Goal: Task Accomplishment & Management: Use online tool/utility

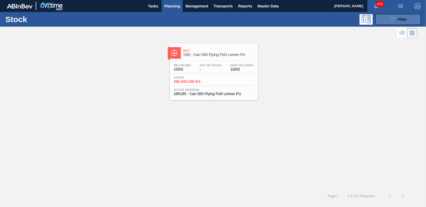
click at [403, 20] on span "Filter" at bounding box center [402, 19] width 9 height 4
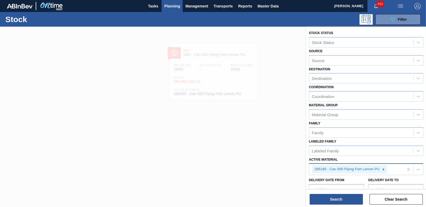
drag, startPoint x: 385, startPoint y: 171, endPoint x: 365, endPoint y: 168, distance: 19.6
click at [385, 171] on div at bounding box center [383, 169] width 6 height 7
paste Material "32499"
type Material "3"
click at [168, 7] on span "Planning" at bounding box center [172, 6] width 16 height 6
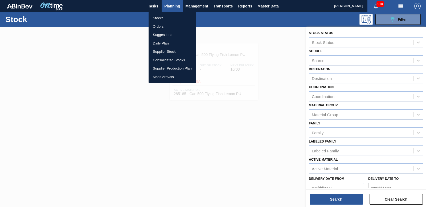
click at [158, 18] on li "Stocks" at bounding box center [172, 18] width 47 height 9
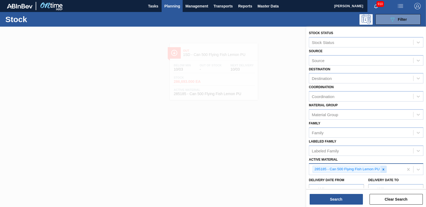
click at [382, 172] on div at bounding box center [383, 169] width 6 height 7
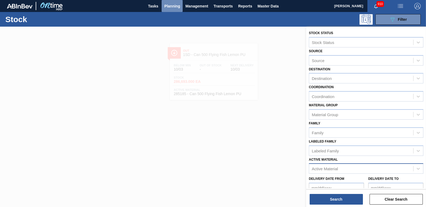
click at [165, 3] on span "Planning" at bounding box center [172, 6] width 16 height 6
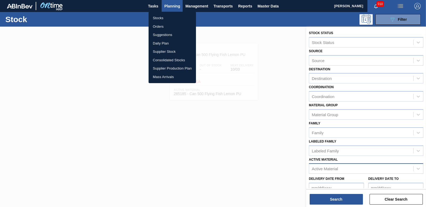
click at [157, 26] on li "Orders" at bounding box center [172, 26] width 47 height 9
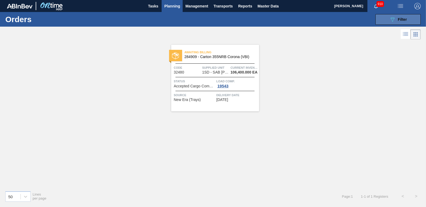
click at [397, 20] on div "089F7B8B-B2A5-4AFE-B5C0-19BA573D28AC Filter" at bounding box center [398, 19] width 18 height 6
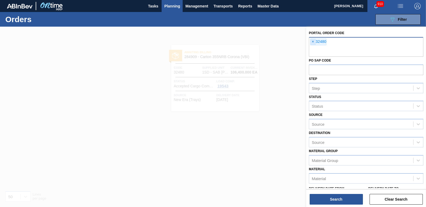
click at [312, 42] on span "×" at bounding box center [312, 42] width 5 height 6
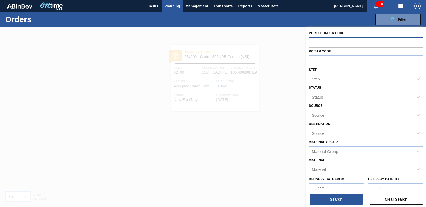
paste input "32499"
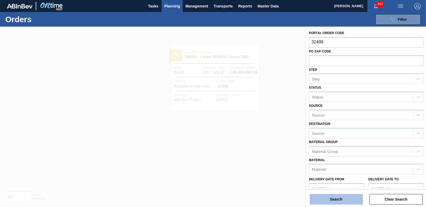
type input "32499"
click at [335, 196] on button "Search" at bounding box center [336, 199] width 53 height 11
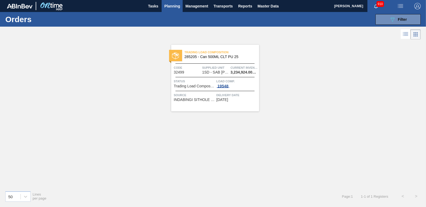
click at [225, 84] on div "19548" at bounding box center [222, 86] width 13 height 4
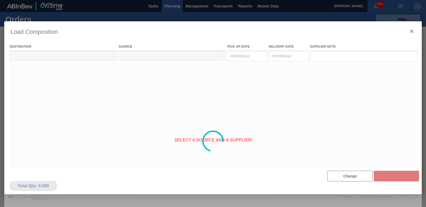
type Date "[DATE]"
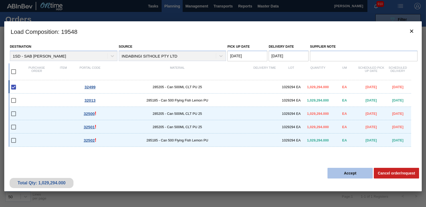
click at [344, 170] on button "Accept" at bounding box center [349, 173] width 45 height 11
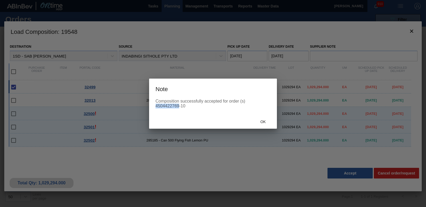
drag, startPoint x: 156, startPoint y: 107, endPoint x: 179, endPoint y: 106, distance: 22.4
click at [179, 106] on div "Composition successfully accepted for order (s) 4504422769-10" at bounding box center [212, 104] width 115 height 10
copy div "4504422769"
click at [263, 123] on span "Ok" at bounding box center [263, 121] width 14 height 4
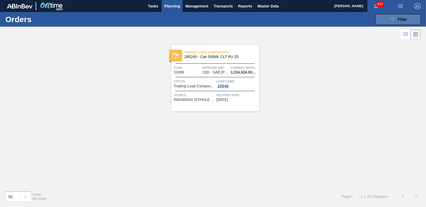
click at [409, 19] on button "089F7B8B-B2A5-4AFE-B5C0-19BA573D28AC Filter" at bounding box center [397, 19] width 45 height 11
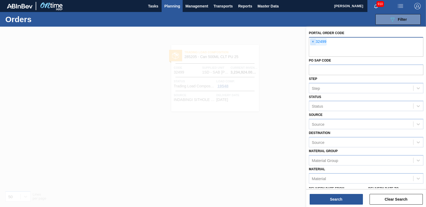
click at [314, 40] on span "×" at bounding box center [312, 42] width 5 height 6
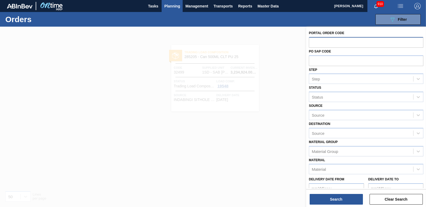
paste input "32500"
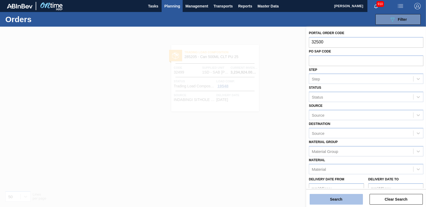
type input "32500"
click at [329, 198] on button "Search" at bounding box center [336, 199] width 53 height 11
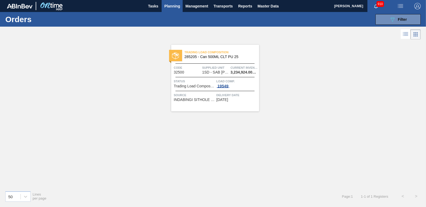
click at [222, 85] on div "19549" at bounding box center [222, 86] width 13 height 4
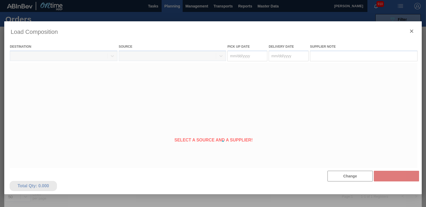
type Date "[DATE]"
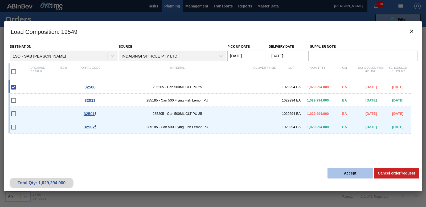
click at [345, 172] on button "Accept" at bounding box center [349, 173] width 45 height 11
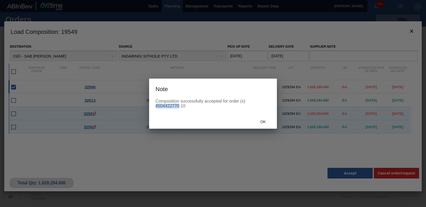
drag, startPoint x: 156, startPoint y: 106, endPoint x: 179, endPoint y: 105, distance: 23.2
click at [179, 105] on div "Composition successfully accepted for order (s) 4504422770-10" at bounding box center [212, 104] width 115 height 10
copy div "4504422770"
click at [271, 120] on div "Ok" at bounding box center [262, 122] width 23 height 10
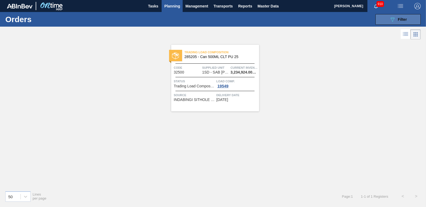
click at [405, 17] on span "Filter" at bounding box center [402, 19] width 9 height 4
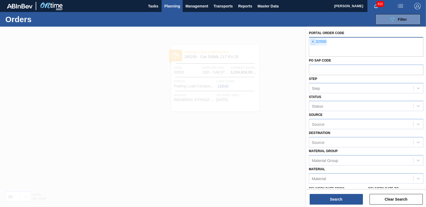
click at [315, 40] on span "×" at bounding box center [312, 42] width 5 height 6
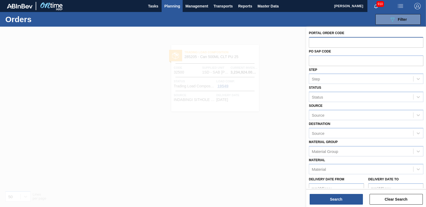
paste input "32501"
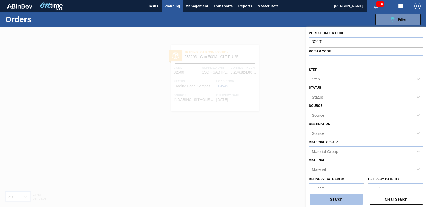
type input "32501"
click at [345, 197] on button "Search" at bounding box center [336, 199] width 53 height 11
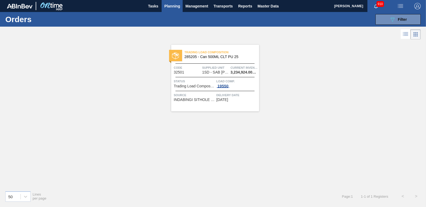
click at [223, 86] on div "19550" at bounding box center [222, 86] width 13 height 4
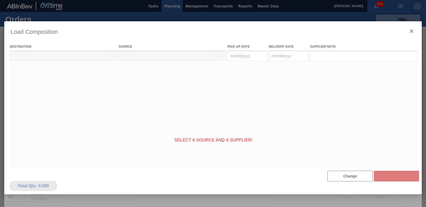
type Date "[DATE]"
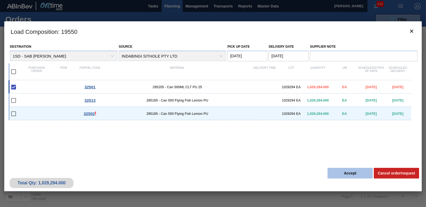
click at [347, 173] on button "Accept" at bounding box center [349, 173] width 45 height 11
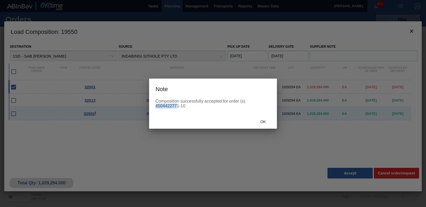
drag, startPoint x: 156, startPoint y: 105, endPoint x: 178, endPoint y: 105, distance: 22.1
click at [178, 105] on div "Composition successfully accepted for order (s) 4504422771-10" at bounding box center [212, 104] width 115 height 10
copy div "4504422771"
click at [262, 123] on span "Ok" at bounding box center [263, 121] width 14 height 4
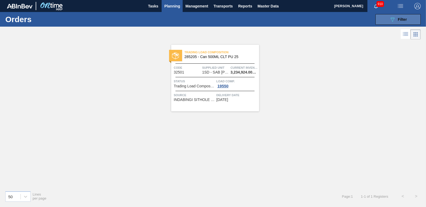
click at [397, 16] on button "089F7B8B-B2A5-4AFE-B5C0-19BA573D28AC Filter" at bounding box center [397, 19] width 45 height 11
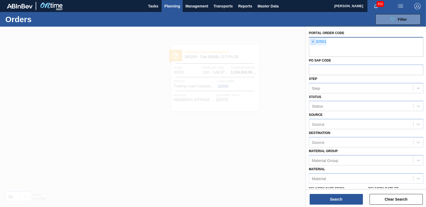
click at [311, 42] on span "×" at bounding box center [312, 42] width 5 height 6
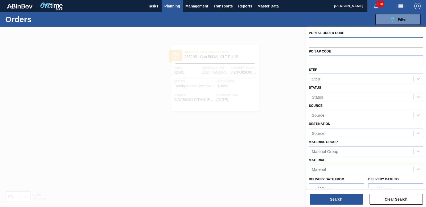
paste input "32502"
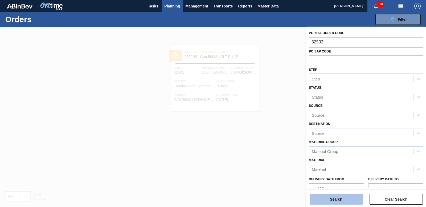
type input "32502"
click at [336, 197] on button "Search" at bounding box center [336, 199] width 53 height 11
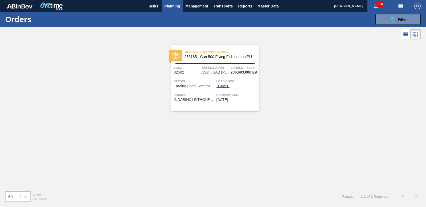
click at [227, 85] on div "19551" at bounding box center [222, 86] width 13 height 4
click at [225, 85] on div "19551" at bounding box center [222, 86] width 13 height 4
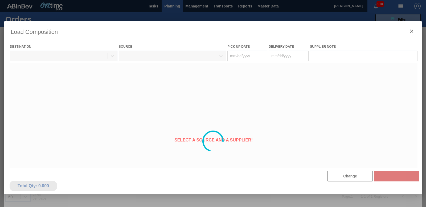
type Date "[DATE]"
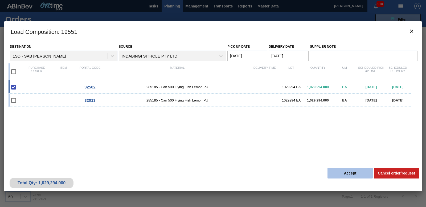
click at [337, 168] on button "Accept" at bounding box center [349, 173] width 45 height 11
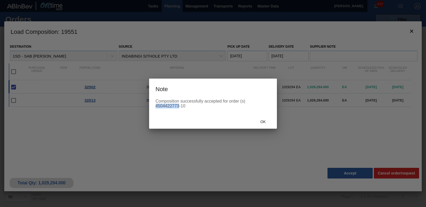
drag, startPoint x: 156, startPoint y: 105, endPoint x: 179, endPoint y: 105, distance: 22.1
click at [179, 105] on div "Composition successfully accepted for order (s) 4504422773-10" at bounding box center [212, 104] width 115 height 10
copy div "4504422773"
click at [267, 123] on span "Ok" at bounding box center [263, 121] width 14 height 4
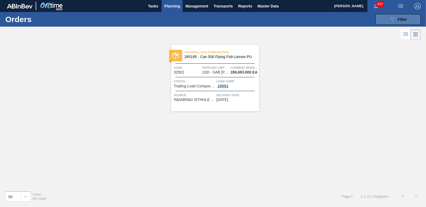
click at [408, 19] on button "089F7B8B-B2A5-4AFE-B5C0-19BA573D28AC Filter" at bounding box center [397, 19] width 45 height 11
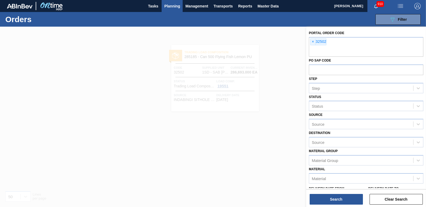
click at [295, 47] on div at bounding box center [213, 130] width 426 height 207
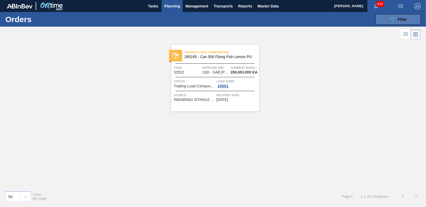
click at [407, 19] on span "Filter" at bounding box center [402, 19] width 9 height 4
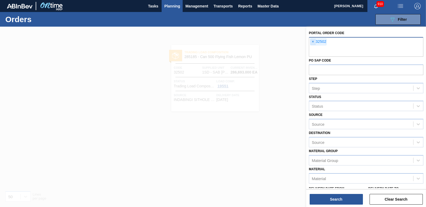
click at [312, 42] on span "×" at bounding box center [312, 42] width 5 height 6
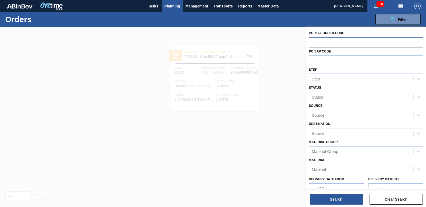
paste input "32501"
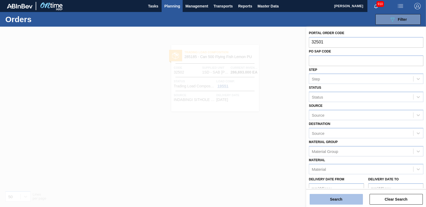
type input "32501"
click at [329, 196] on button "Search" at bounding box center [336, 199] width 53 height 11
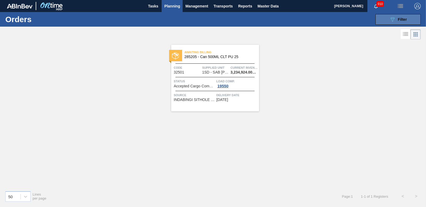
drag, startPoint x: 403, startPoint y: 16, endPoint x: 399, endPoint y: 18, distance: 4.2
click at [403, 16] on div "089F7B8B-B2A5-4AFE-B5C0-19BA573D28AC Filter" at bounding box center [398, 19] width 18 height 6
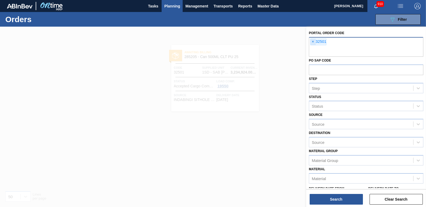
click at [314, 42] on span "×" at bounding box center [312, 42] width 5 height 6
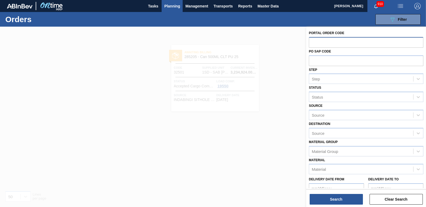
paste input "32500"
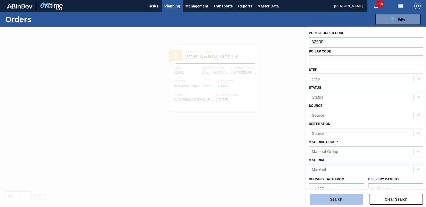
type input "32500"
click at [333, 197] on button "Search" at bounding box center [336, 199] width 53 height 11
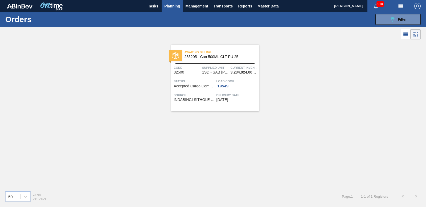
drag, startPoint x: 406, startPoint y: 22, endPoint x: 387, endPoint y: 29, distance: 20.0
click at [406, 22] on div "089F7B8B-B2A5-4AFE-B5C0-19BA573D28AC Filter" at bounding box center [398, 19] width 18 height 6
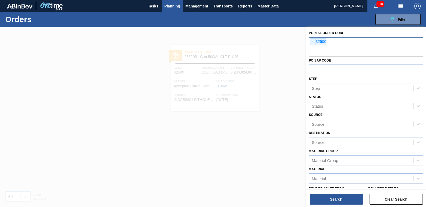
click at [312, 41] on span "×" at bounding box center [312, 42] width 5 height 6
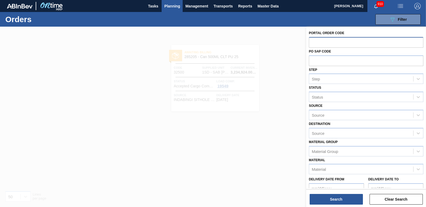
paste input "32499"
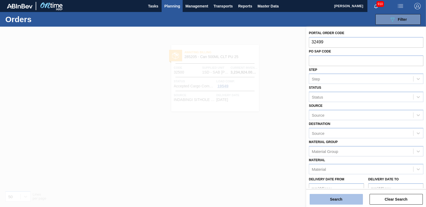
type input "32499"
click at [328, 198] on button "Search" at bounding box center [336, 199] width 53 height 11
